Goal: Information Seeking & Learning: Learn about a topic

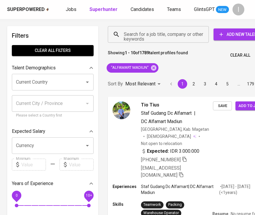
scroll to position [0, 8]
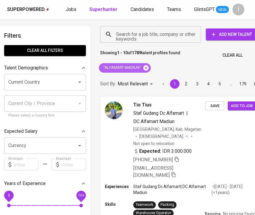
click at [146, 69] on icon at bounding box center [145, 67] width 5 height 5
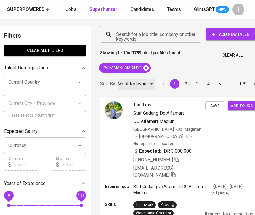
click at [146, 80] on p "Most Relevant" at bounding box center [133, 83] width 30 height 7
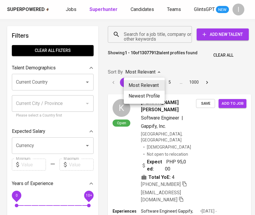
click at [155, 35] on div at bounding box center [127, 107] width 255 height 215
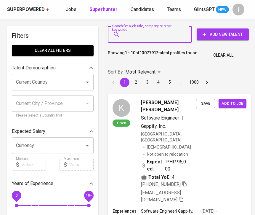
click at [147, 37] on input "Search for a job title, company or other keywords" at bounding box center [151, 34] width 58 height 11
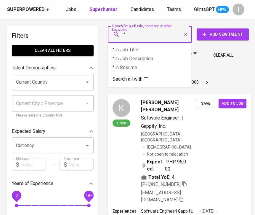
paste input "ALUMNI"
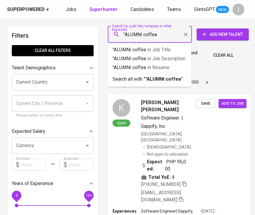
type input ""ALUMNI coffee""
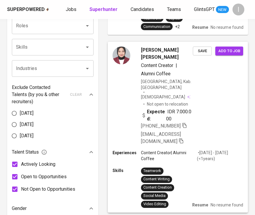
scroll to position [232, 0]
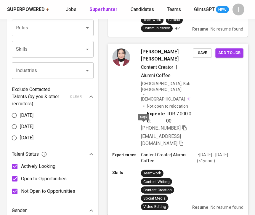
drag, startPoint x: 144, startPoint y: 125, endPoint x: 147, endPoint y: 99, distance: 26.3
click at [182, 125] on icon "button" at bounding box center [184, 127] width 5 height 5
